Goal: Task Accomplishment & Management: Complete application form

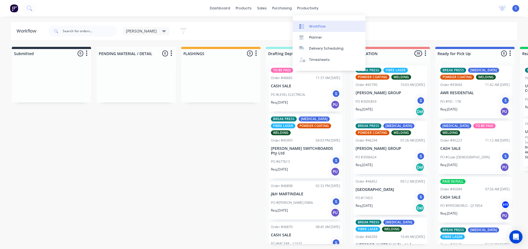
click at [314, 26] on div "Workflow" at bounding box center [317, 26] width 17 height 5
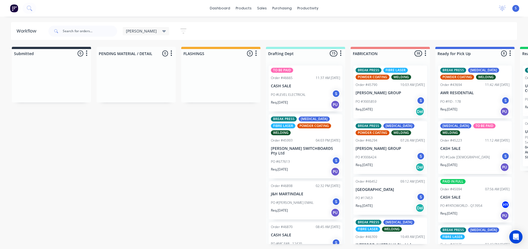
click at [133, 31] on span "[PERSON_NAME]" at bounding box center [141, 31] width 31 height 6
click at [135, 69] on button "None" at bounding box center [156, 72] width 59 height 6
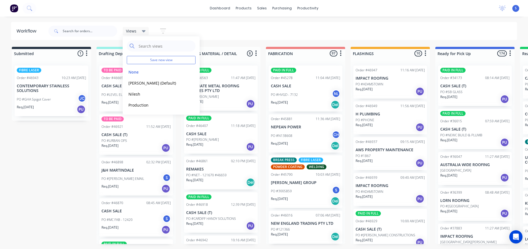
click at [72, 158] on div "Submitted 1 Sort By Created date Required date Order number Customer name Most …" at bounding box center [455, 145] width 918 height 197
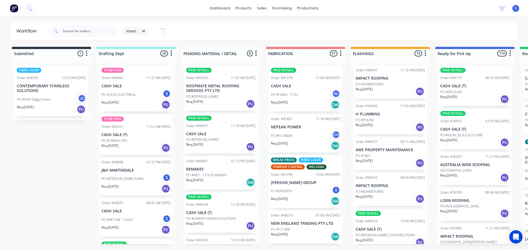
click at [138, 97] on div "PO #LEVEL ELECTRICAL S" at bounding box center [136, 94] width 69 height 10
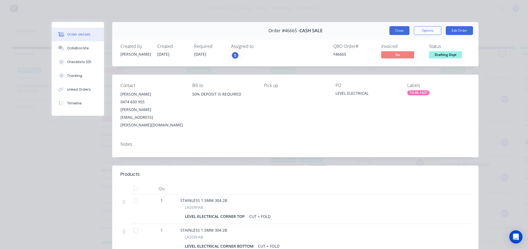
click at [398, 31] on button "Close" at bounding box center [400, 30] width 20 height 9
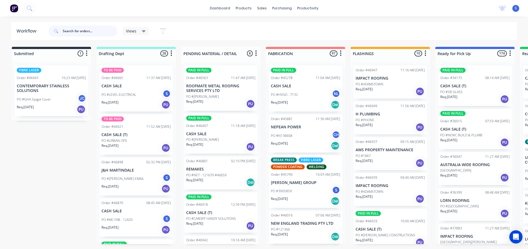
click at [94, 28] on input "text" at bounding box center [90, 31] width 54 height 11
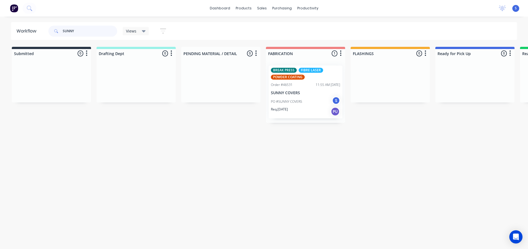
type input "SUNNY"
click at [311, 110] on div "Req. [DATE] PU" at bounding box center [305, 111] width 69 height 9
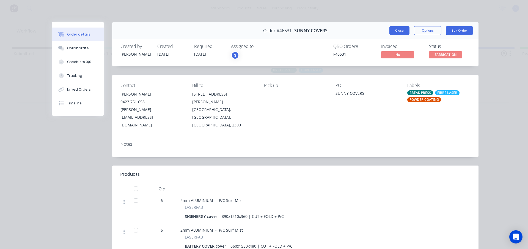
click at [400, 29] on button "Close" at bounding box center [400, 30] width 20 height 9
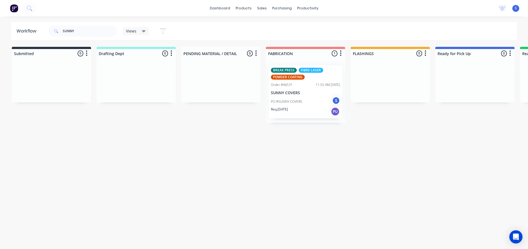
click at [293, 88] on div "BREAK PRESS FIBRE LASER POWDER COATING Order #46531 11:55 AM [DATE] SUNNY COVER…" at bounding box center [306, 91] width 74 height 53
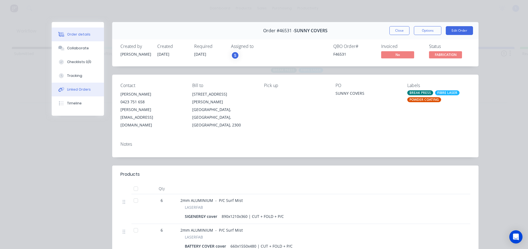
click at [75, 89] on div "Linked Orders" at bounding box center [79, 89] width 24 height 5
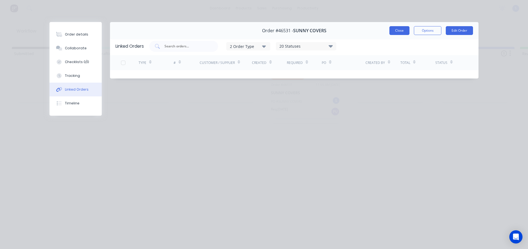
click at [403, 32] on button "Close" at bounding box center [400, 30] width 20 height 9
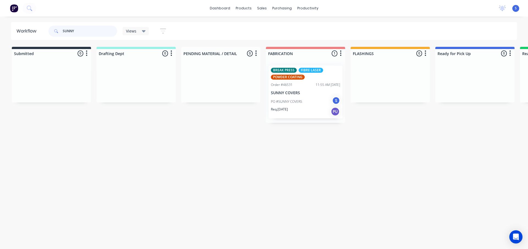
drag, startPoint x: 87, startPoint y: 31, endPoint x: -22, endPoint y: 38, distance: 109.5
click at [0, 38] on html "dashboard products sales purchasing productivity dashboard products Product Cat…" at bounding box center [264, 108] width 528 height 216
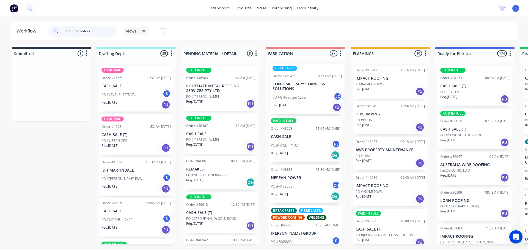
drag, startPoint x: 46, startPoint y: 95, endPoint x: 305, endPoint y: 94, distance: 258.9
click at [305, 94] on div "Submitted 1 Sort By Created date Required date Order number Customer name Most …" at bounding box center [455, 145] width 918 height 197
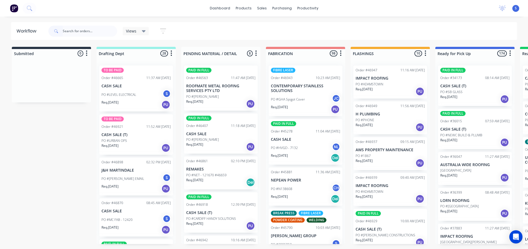
click at [302, 99] on p "PO #GHA Spigot Cover" at bounding box center [288, 99] width 34 height 5
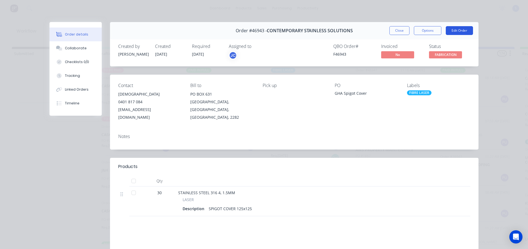
click at [456, 30] on button "Edit Order" at bounding box center [459, 30] width 27 height 9
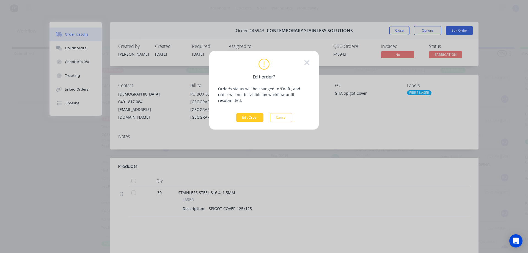
click at [247, 113] on button "Edit Order" at bounding box center [249, 117] width 27 height 9
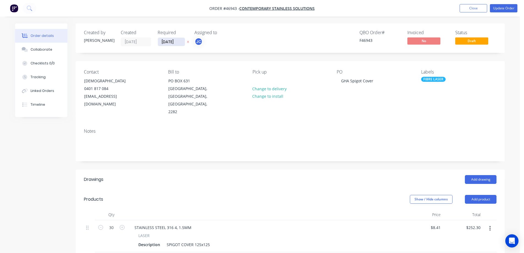
click at [182, 43] on input "[DATE]" at bounding box center [171, 42] width 27 height 8
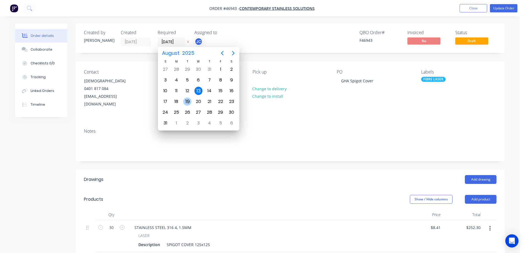
click at [185, 102] on div "19" at bounding box center [187, 101] width 8 height 8
type input "[DATE]"
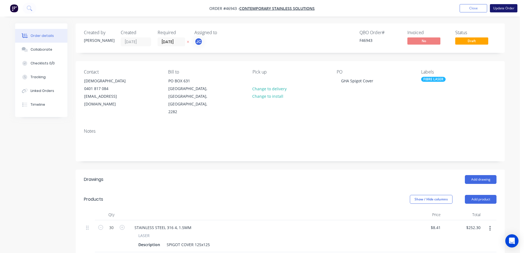
click at [499, 8] on button "Update Order" at bounding box center [504, 8] width 28 height 8
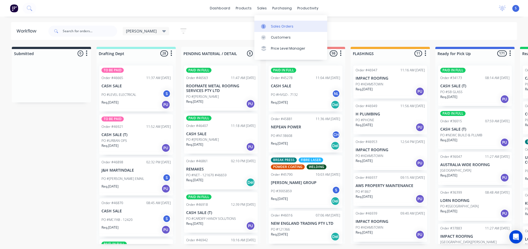
click at [277, 28] on div "Sales Orders" at bounding box center [282, 26] width 23 height 5
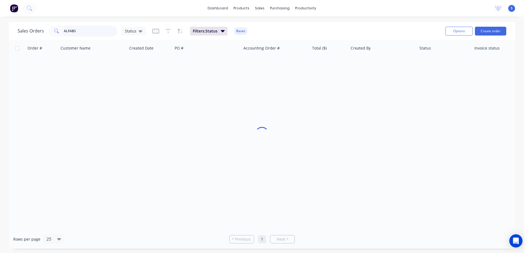
click at [76, 31] on input "ALFABS" at bounding box center [91, 31] width 54 height 11
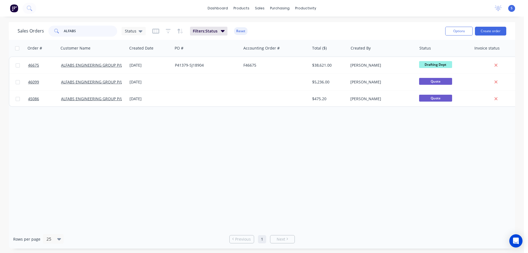
click at [76, 31] on input "ALFABS" at bounding box center [91, 31] width 54 height 11
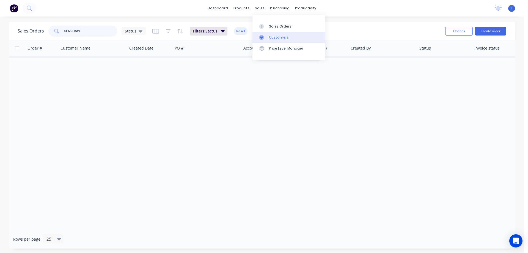
type input "KENSHAW"
click at [271, 37] on div "Customers" at bounding box center [279, 37] width 20 height 5
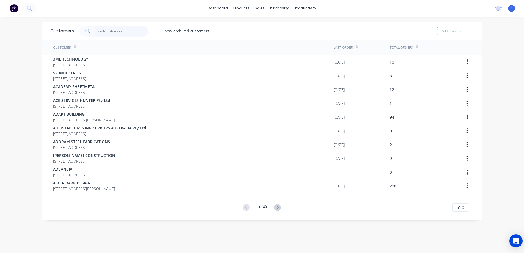
click at [120, 31] on input "text" at bounding box center [122, 31] width 54 height 11
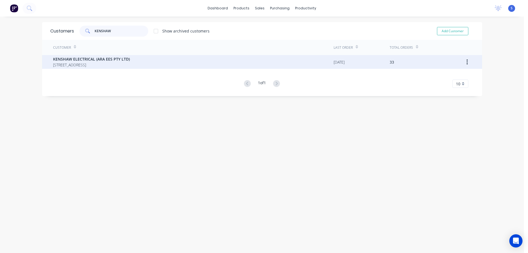
type input "KENSHAW"
click at [291, 62] on div "KENSHAW ELECTRICAL (ARA EES PTY LTD) [STREET_ADDRESS]" at bounding box center [193, 62] width 281 height 14
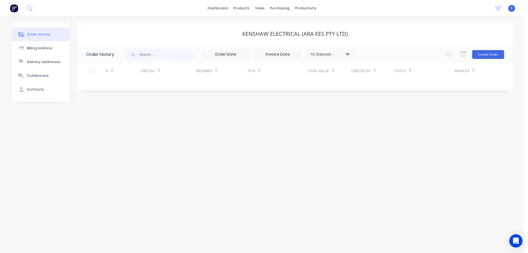
click at [334, 52] on div "16 Statuses" at bounding box center [330, 54] width 46 height 6
click at [376, 128] on label at bounding box center [376, 128] width 0 height 0
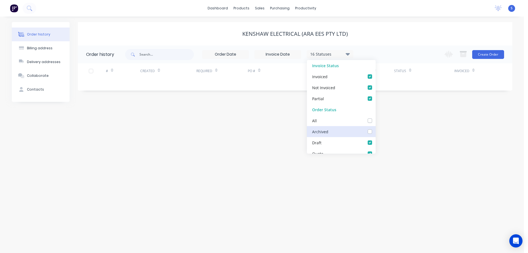
click at [376, 131] on input "checkbox" at bounding box center [378, 130] width 4 height 5
checkbox input "true"
click at [377, 31] on div "KENSHAW ELECTRICAL (ARA EES PTY LTD)" at bounding box center [295, 34] width 435 height 7
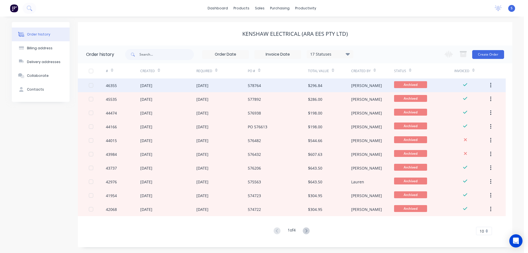
click at [194, 87] on div "[DATE]" at bounding box center [168, 85] width 56 height 14
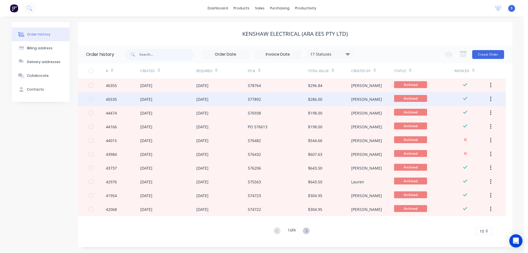
click at [237, 101] on div "[DATE]" at bounding box center [222, 99] width 52 height 14
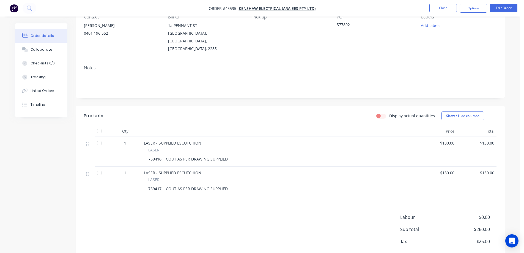
scroll to position [55, 0]
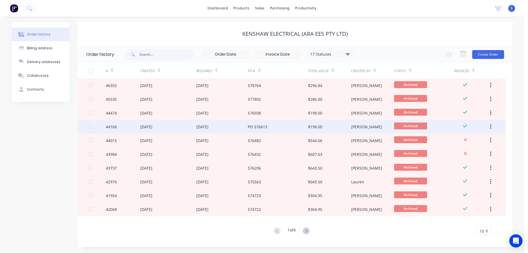
click at [168, 122] on div "[DATE]" at bounding box center [168, 127] width 56 height 14
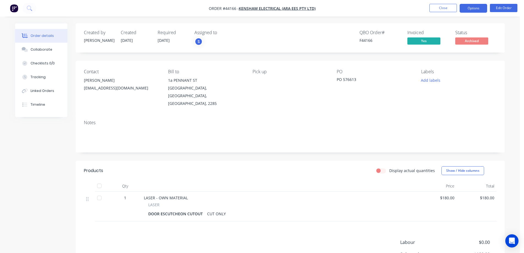
click at [474, 9] on button "Options" at bounding box center [474, 8] width 28 height 9
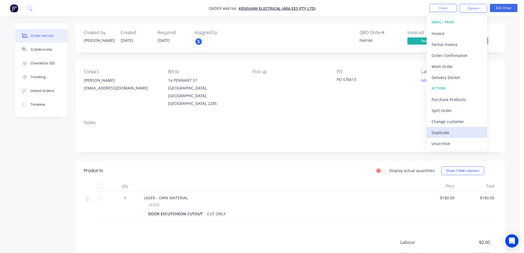
click at [450, 135] on div "Duplicate" at bounding box center [457, 132] width 51 height 8
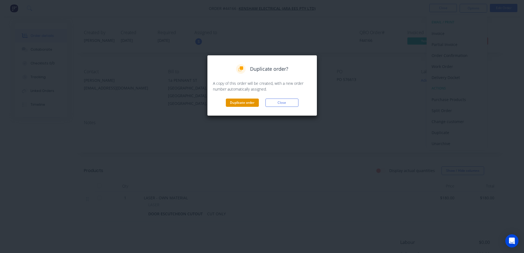
click at [240, 102] on button "Duplicate order" at bounding box center [242, 103] width 33 height 8
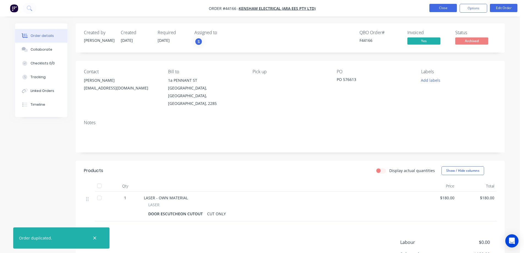
click at [438, 9] on button "Close" at bounding box center [444, 8] width 28 height 8
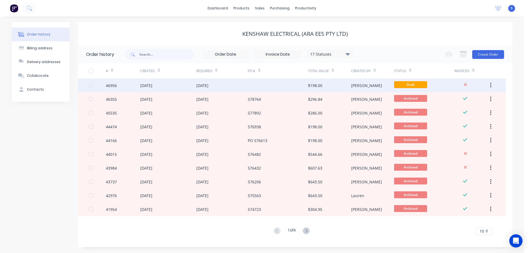
click at [180, 86] on div "[DATE]" at bounding box center [168, 85] width 56 height 14
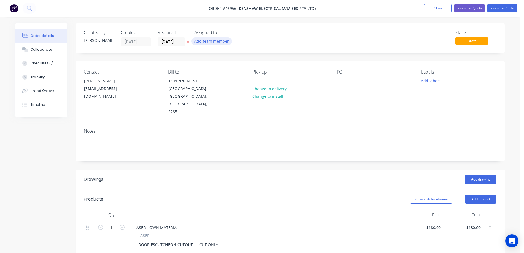
click at [202, 41] on button "Add team member" at bounding box center [212, 40] width 40 height 7
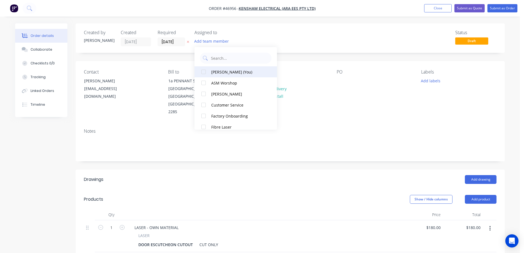
click at [204, 71] on div at bounding box center [203, 71] width 11 height 11
click at [299, 38] on div "Status Draft" at bounding box center [373, 38] width 247 height 16
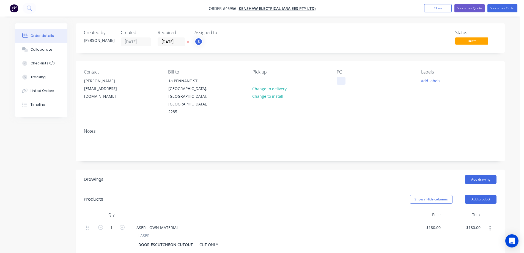
click at [338, 80] on div at bounding box center [341, 81] width 9 height 8
click at [434, 82] on button "Add labels" at bounding box center [430, 80] width 25 height 7
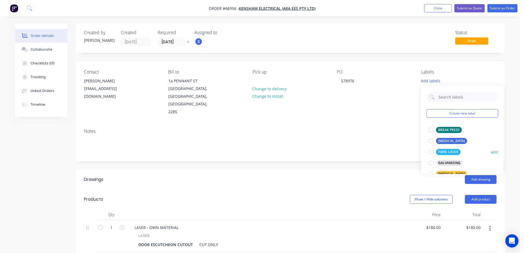
click at [432, 152] on div at bounding box center [431, 151] width 11 height 11
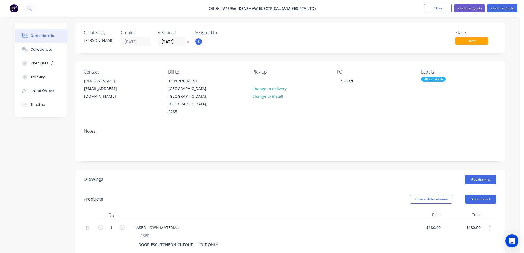
click at [45, 156] on div "Created by [PERSON_NAME] Created [DATE] Required [DATE] Assigned to S Status Dr…" at bounding box center [260, 210] width 490 height 375
click at [179, 42] on input "[DATE]" at bounding box center [171, 42] width 27 height 8
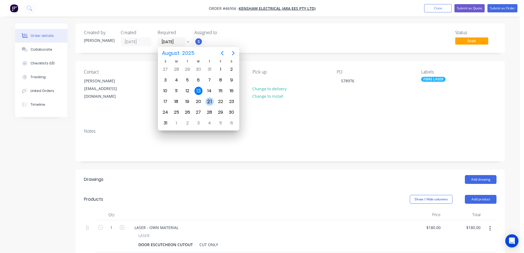
click at [209, 101] on div "21" at bounding box center [210, 101] width 8 height 8
type input "[DATE]"
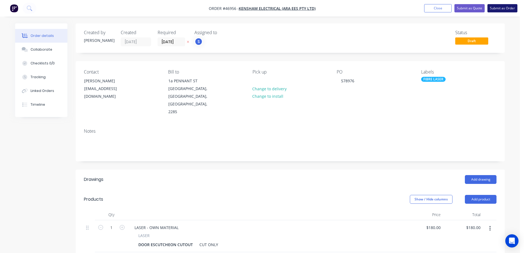
click at [502, 7] on button "Submit as Order" at bounding box center [503, 8] width 30 height 8
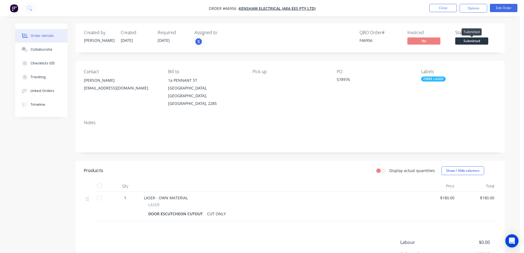
click at [472, 43] on span "Submitted" at bounding box center [471, 40] width 33 height 7
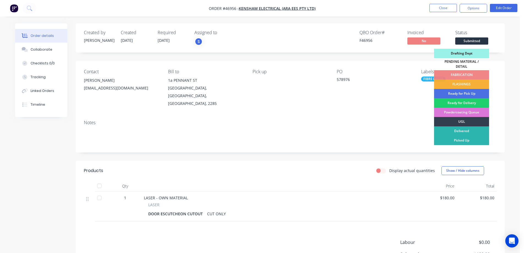
click at [459, 55] on div "Drafting Dept" at bounding box center [461, 53] width 55 height 9
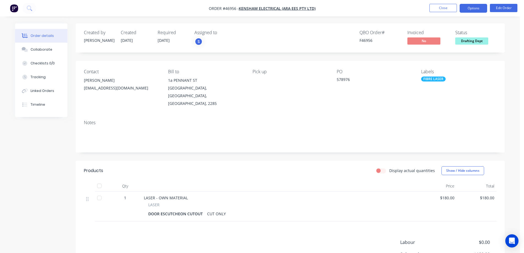
click at [483, 8] on button "Options" at bounding box center [474, 8] width 28 height 9
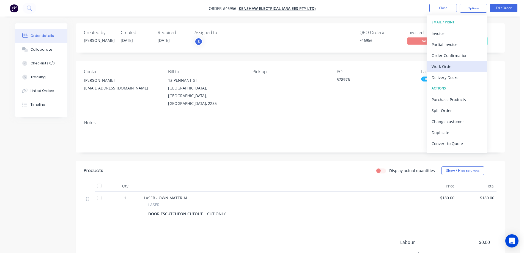
click at [449, 69] on div "Work Order" at bounding box center [457, 66] width 51 height 8
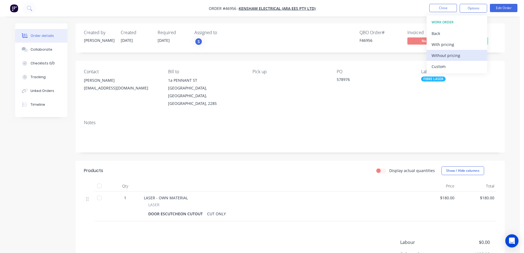
click at [440, 55] on div "Without pricing" at bounding box center [457, 55] width 51 height 8
